Goal: Task Accomplishment & Management: Manage account settings

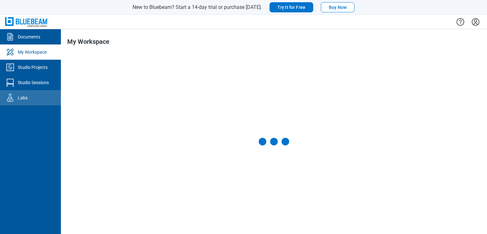
click at [25, 98] on div "Labs" at bounding box center [23, 98] width 10 height 6
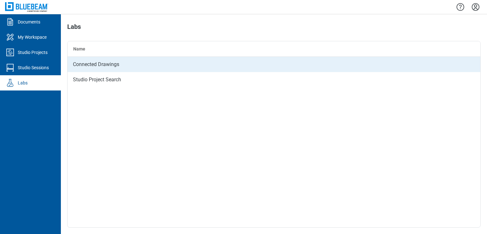
click at [108, 63] on div "Connected Drawings" at bounding box center [274, 64] width 413 height 15
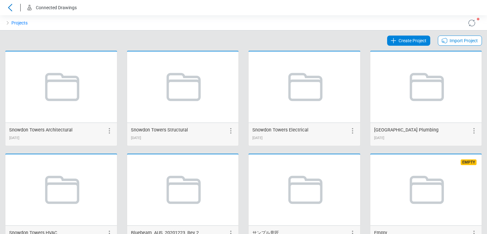
click at [8, 7] on icon at bounding box center [10, 8] width 10 height 8
click at [10, 6] on icon at bounding box center [10, 7] width 4 height 7
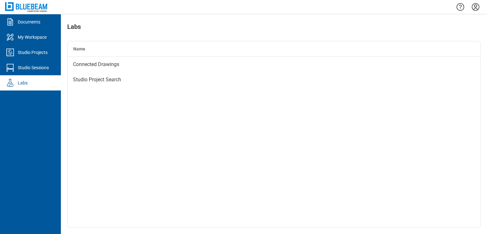
click at [474, 5] on icon "Settings" at bounding box center [476, 7] width 10 height 10
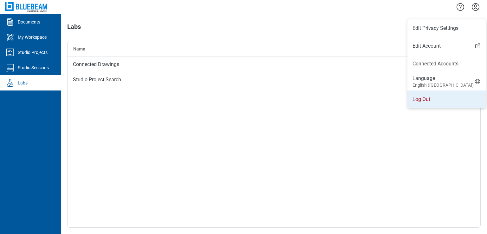
click at [420, 101] on li "Log Out" at bounding box center [447, 99] width 79 height 18
